Goal: Transaction & Acquisition: Purchase product/service

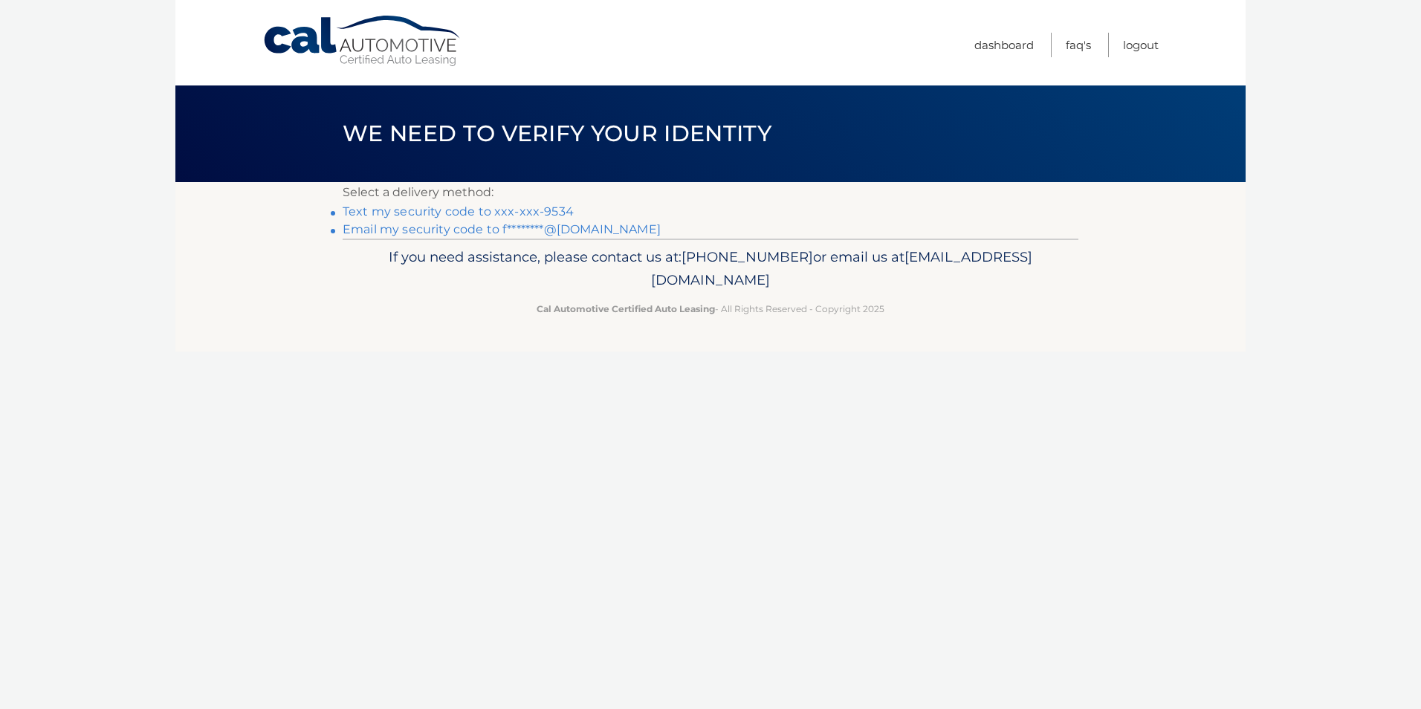
click at [430, 211] on link "Text my security code to xxx-xxx-9534" at bounding box center [458, 211] width 231 height 14
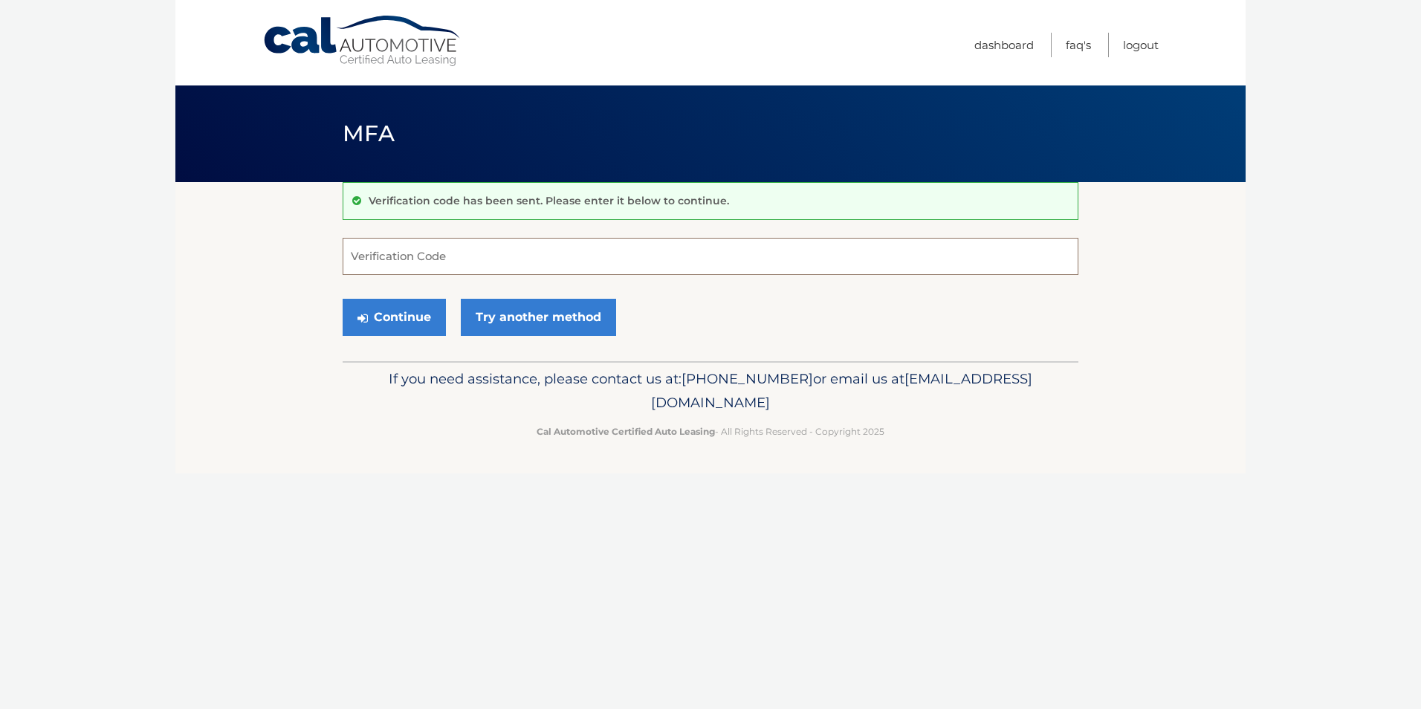
click at [453, 251] on input "Verification Code" at bounding box center [711, 256] width 736 height 37
type input "642858"
click at [413, 309] on button "Continue" at bounding box center [394, 317] width 103 height 37
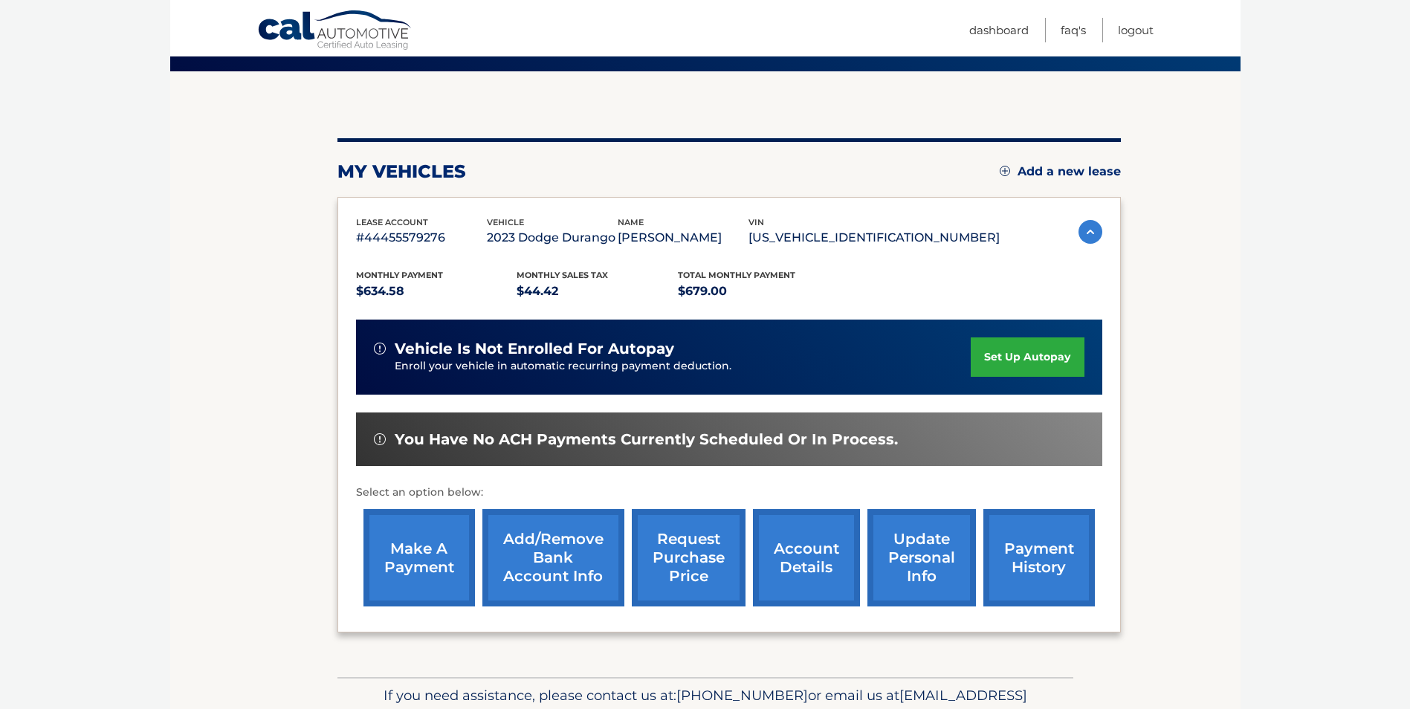
scroll to position [149, 0]
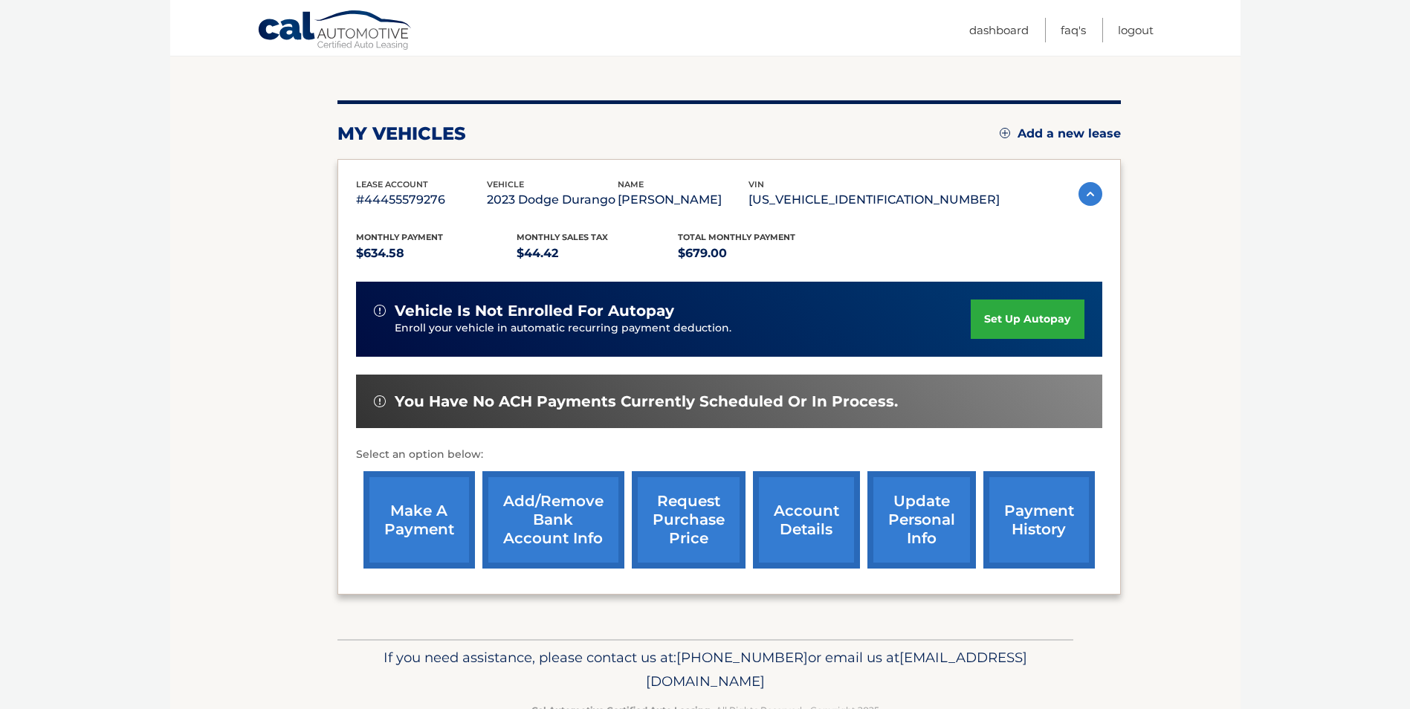
click at [1040, 527] on link "payment history" at bounding box center [1040, 519] width 112 height 97
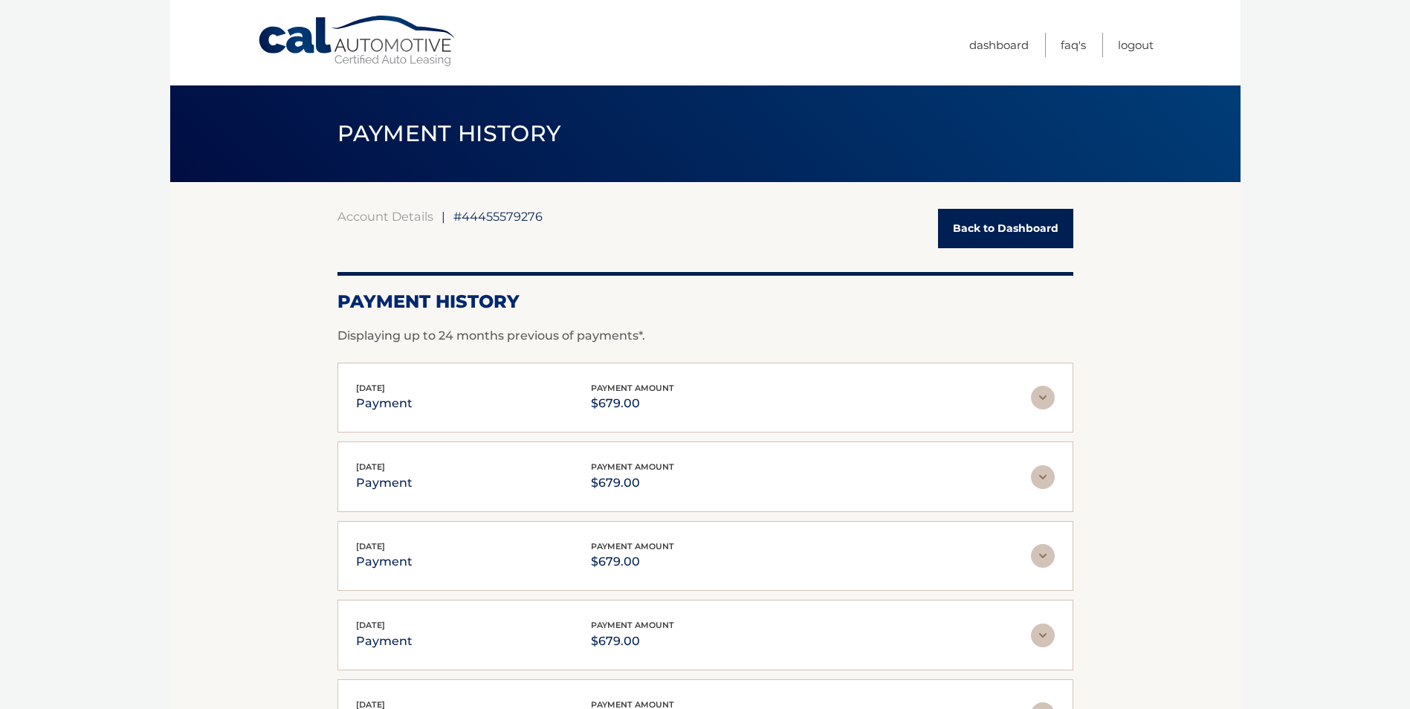
click at [973, 227] on link "Back to Dashboard" at bounding box center [1005, 228] width 135 height 39
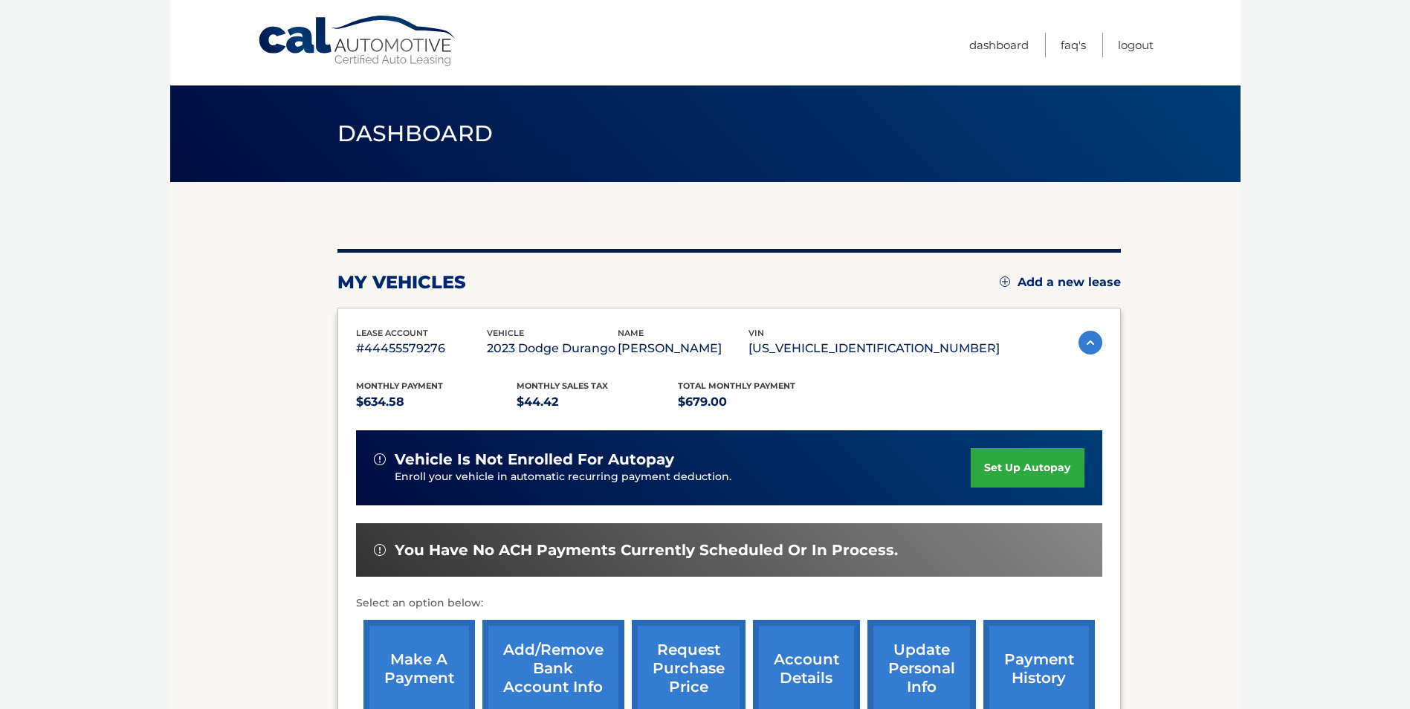
click at [426, 659] on link "make a payment" at bounding box center [420, 668] width 112 height 97
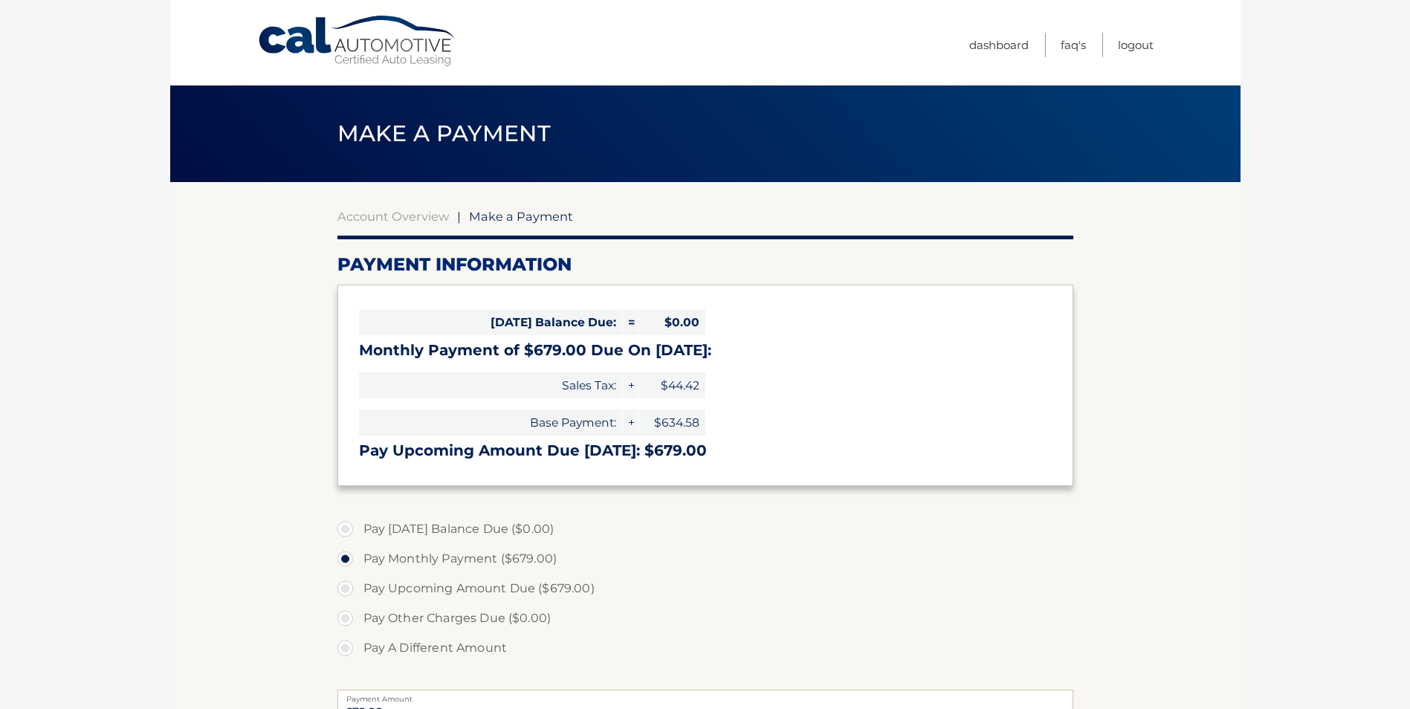
select select "Y2JlOGEwZTYtN2IyNy00MmQ4LWJmNGQtOWY5NDE4NmU0NTdl"
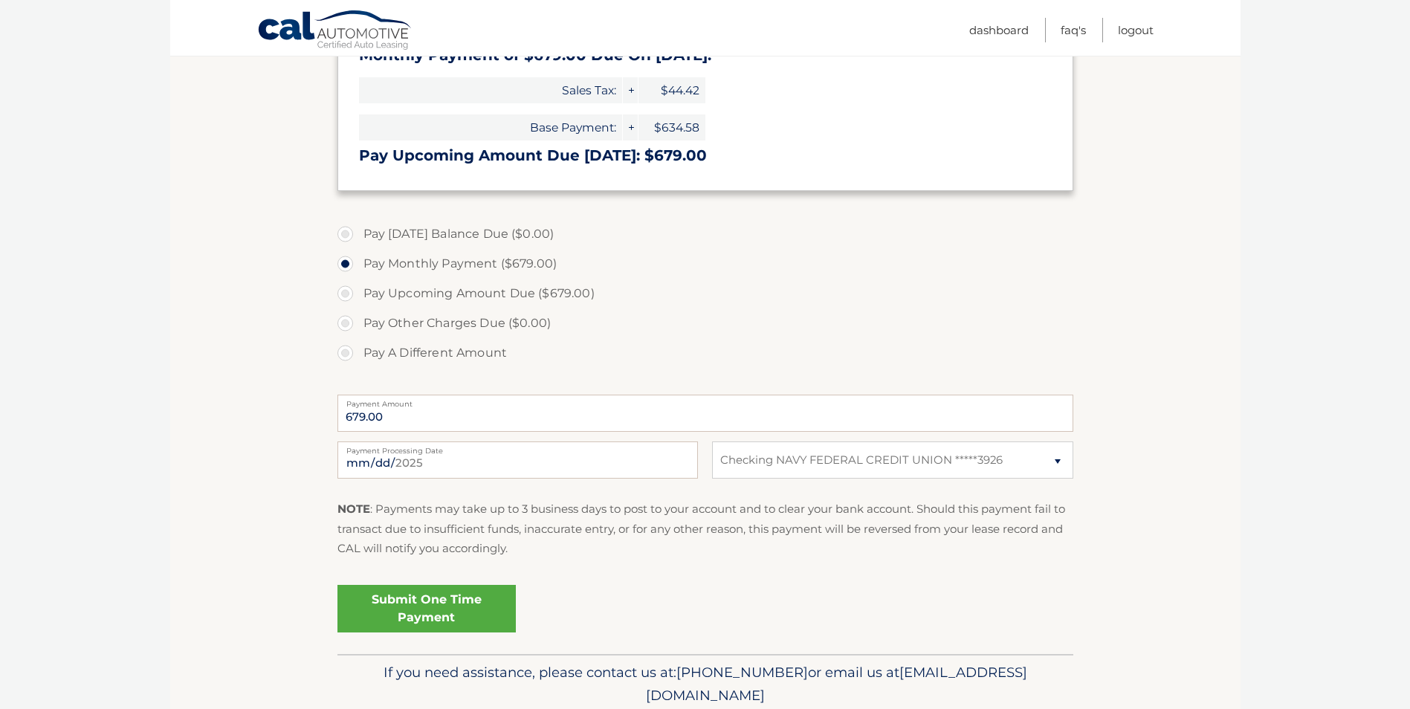
scroll to position [297, 0]
click at [604, 459] on input "2025-09-04" at bounding box center [518, 457] width 361 height 37
type input "2025-09-28"
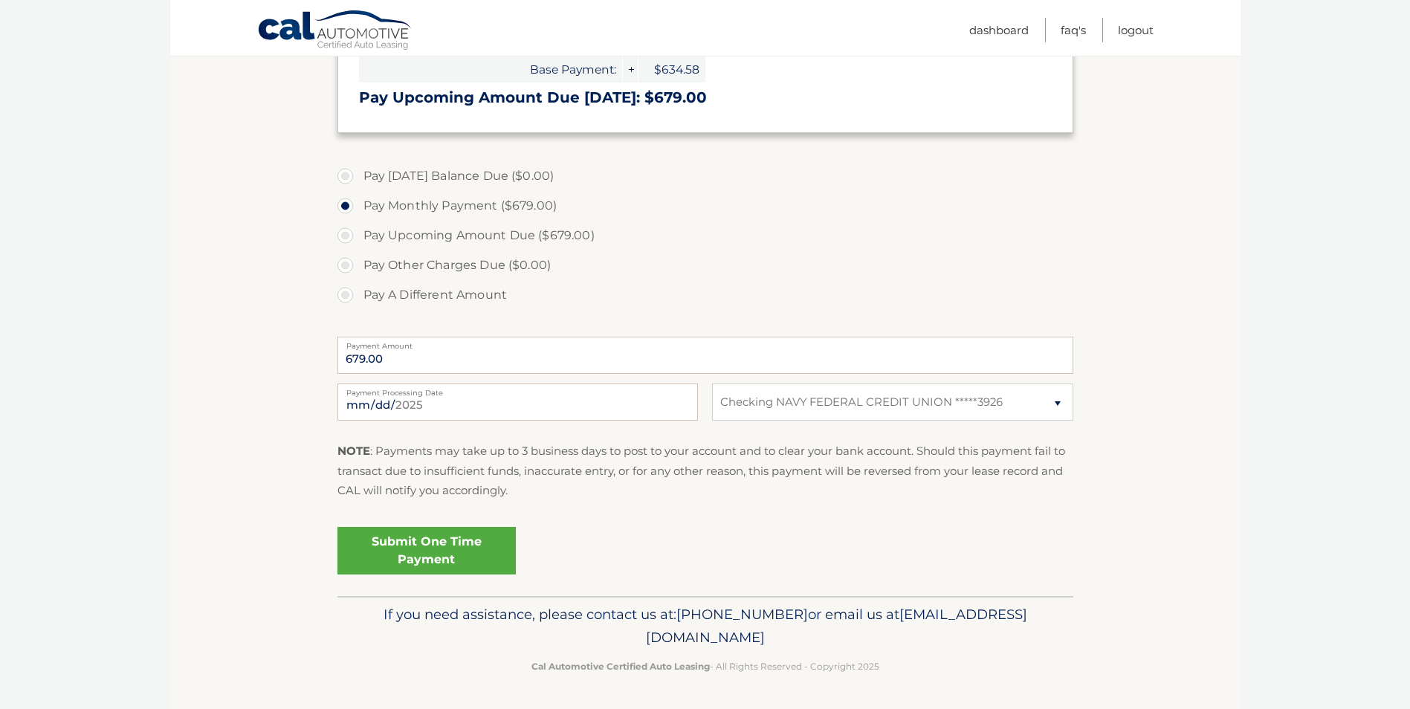
click at [450, 551] on link "Submit One Time Payment" at bounding box center [427, 551] width 178 height 48
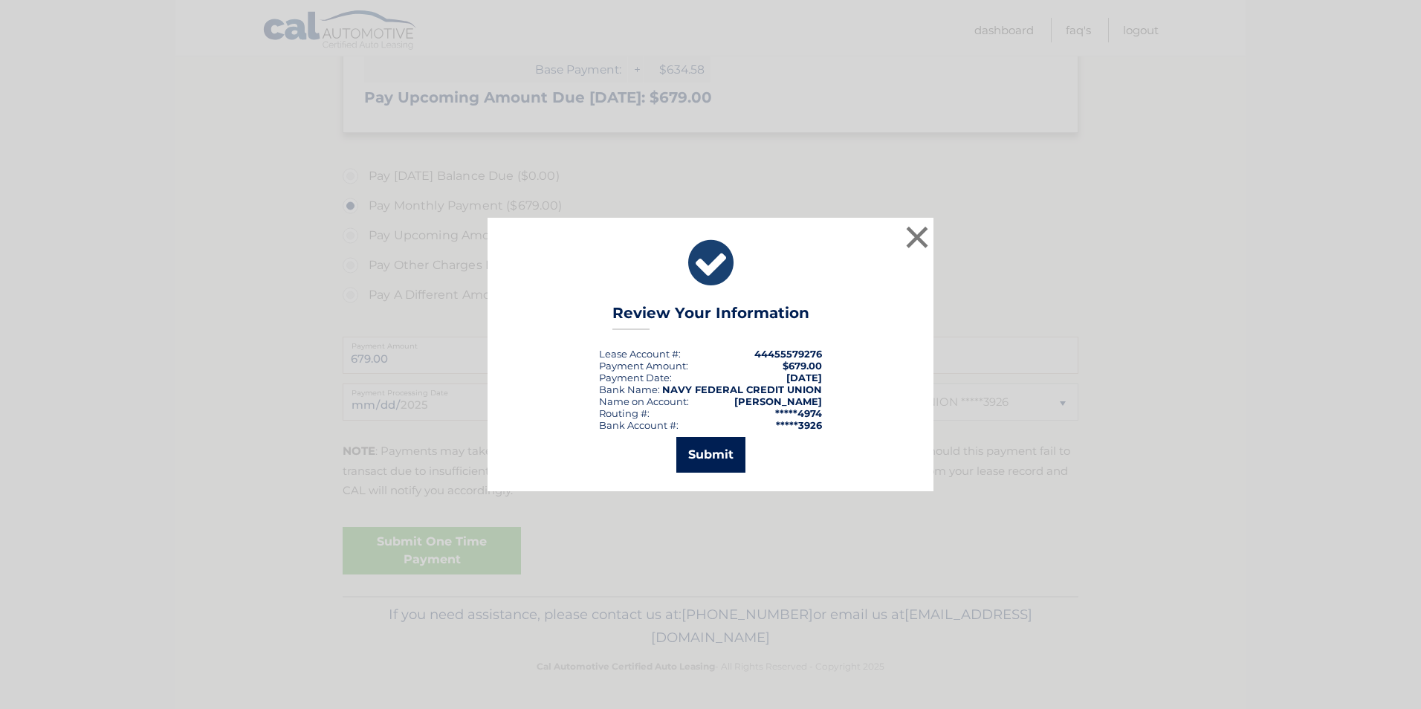
click at [709, 456] on button "Submit" at bounding box center [711, 455] width 69 height 36
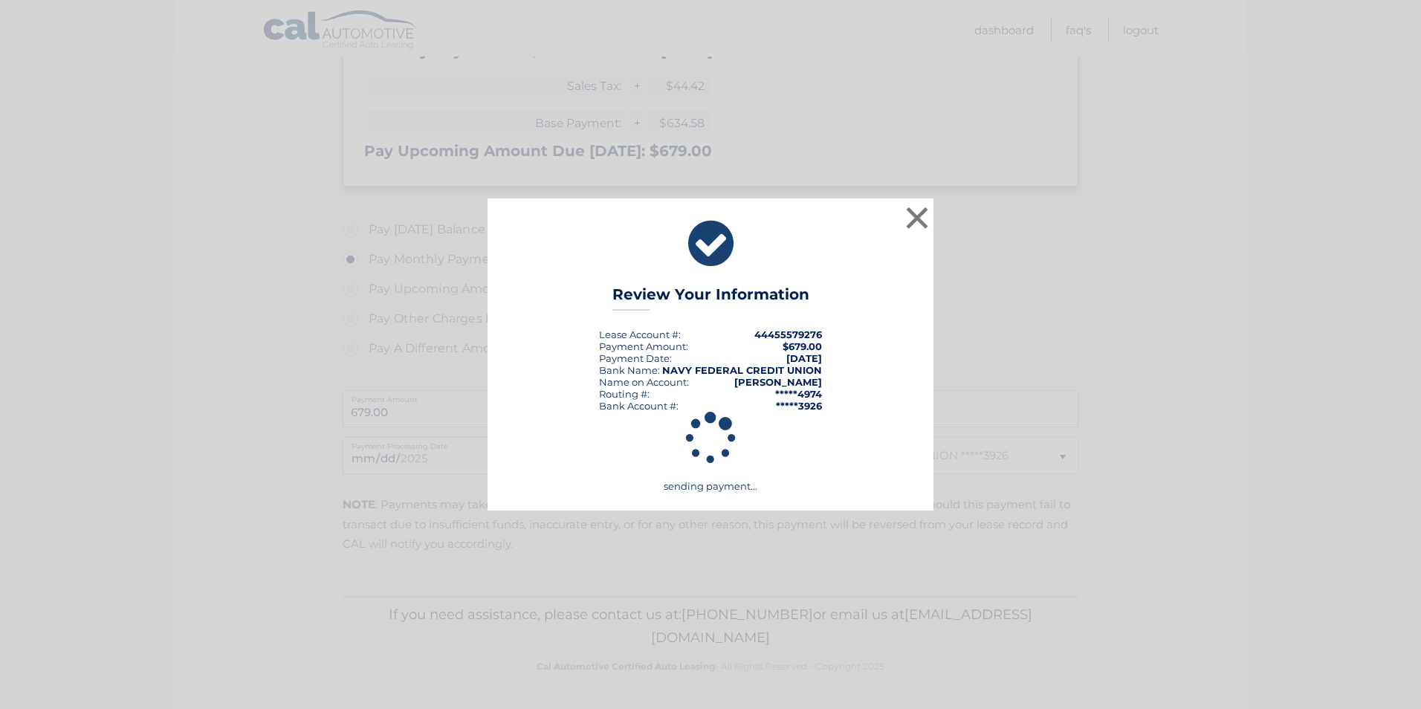
scroll to position [300, 0]
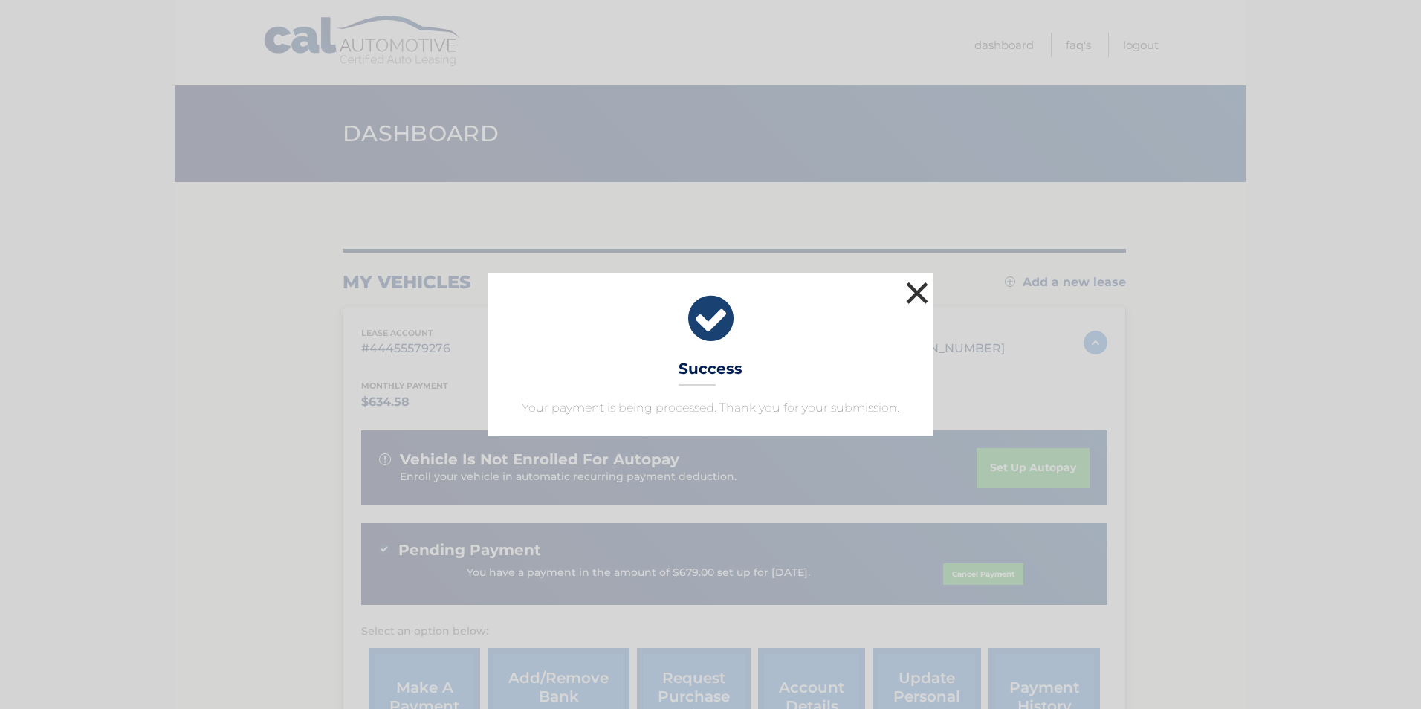
click at [920, 291] on button "×" at bounding box center [918, 293] width 30 height 30
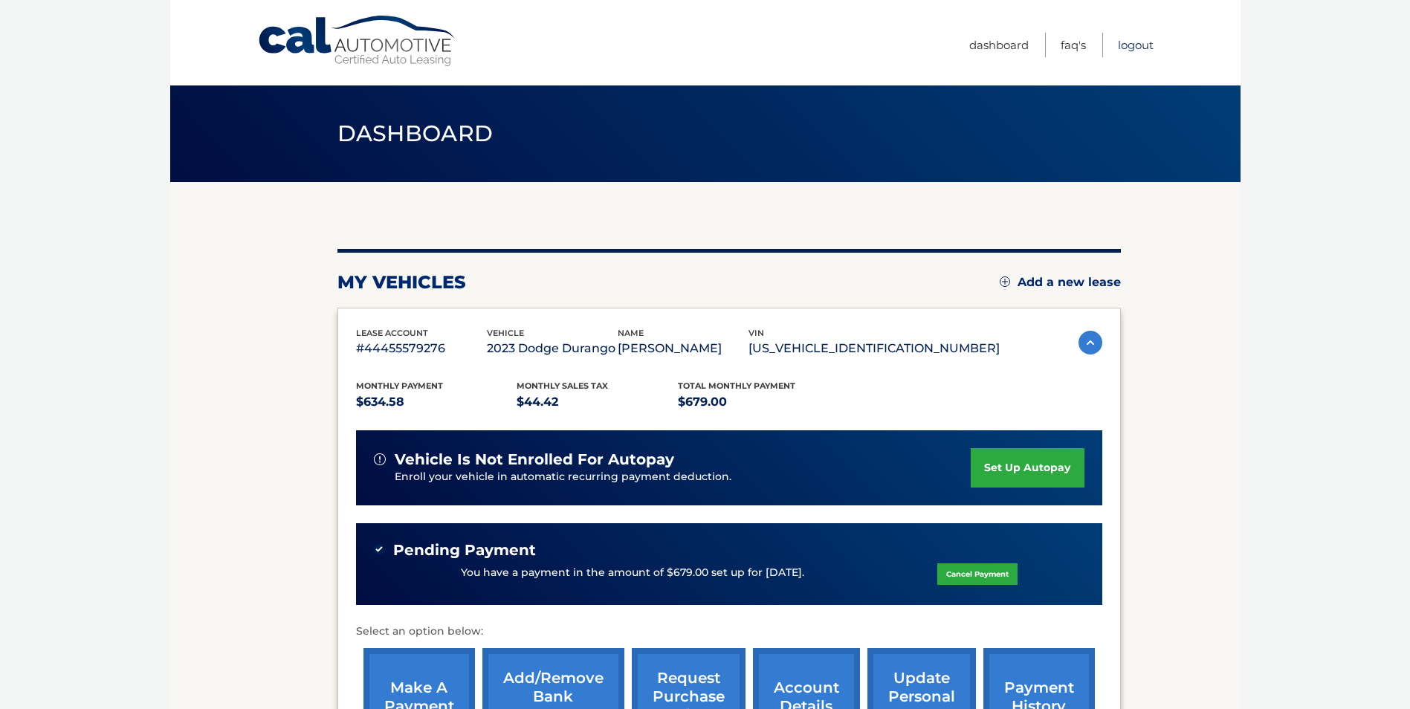
click at [1127, 43] on link "Logout" at bounding box center [1136, 45] width 36 height 25
